Goal: Find specific page/section: Find specific page/section

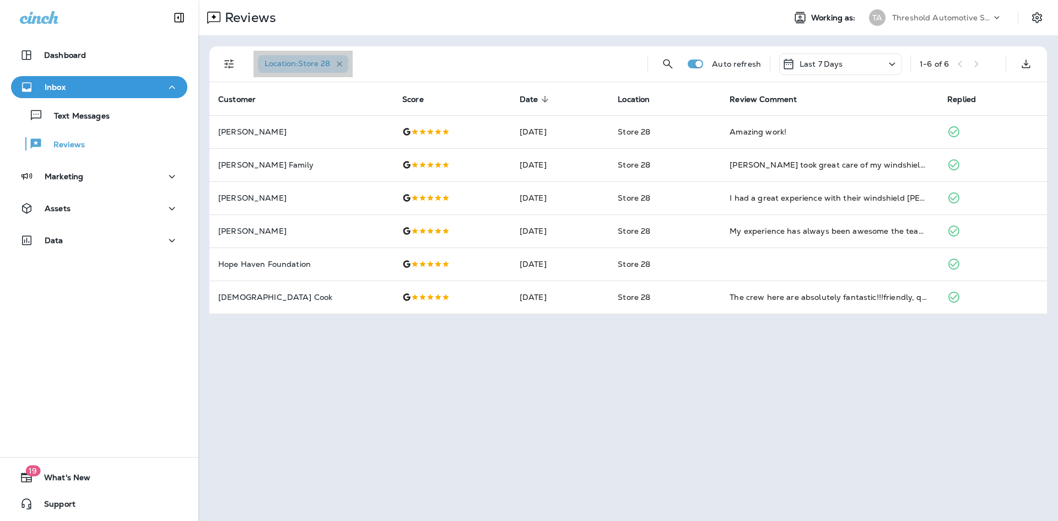
click at [344, 61] on icon "button" at bounding box center [339, 63] width 9 height 9
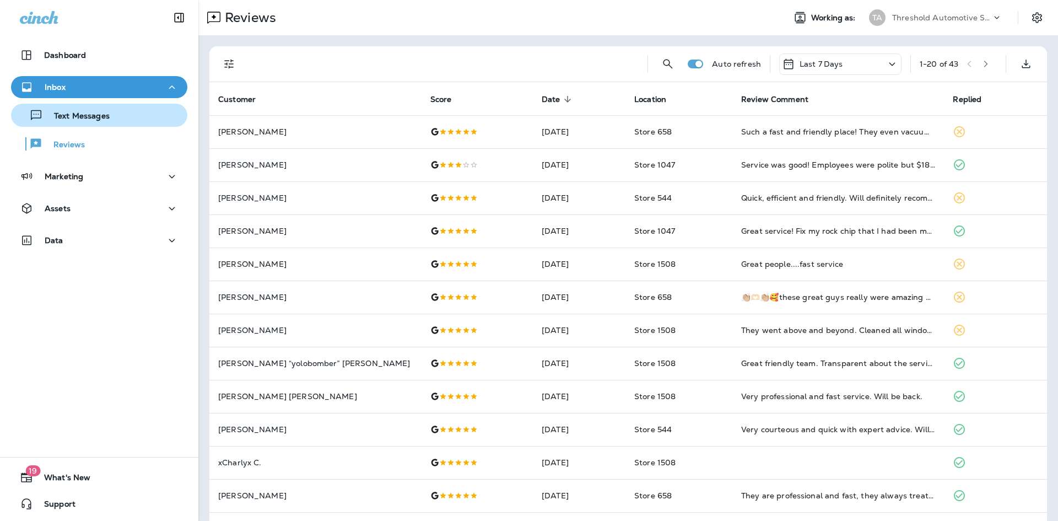
click at [84, 112] on p "Text Messages" at bounding box center [76, 116] width 67 height 10
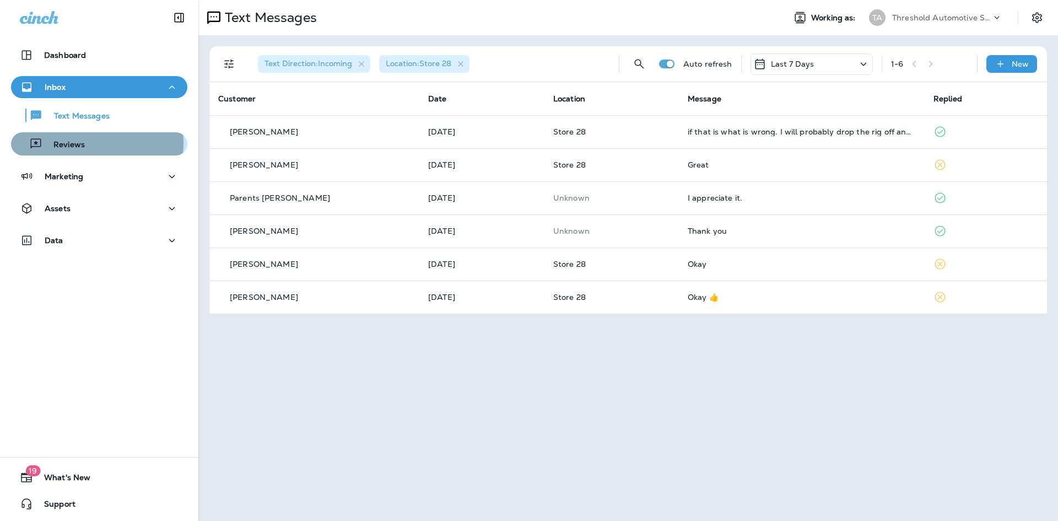
click at [79, 143] on p "Reviews" at bounding box center [63, 145] width 42 height 10
